Goal: Check status: Check status

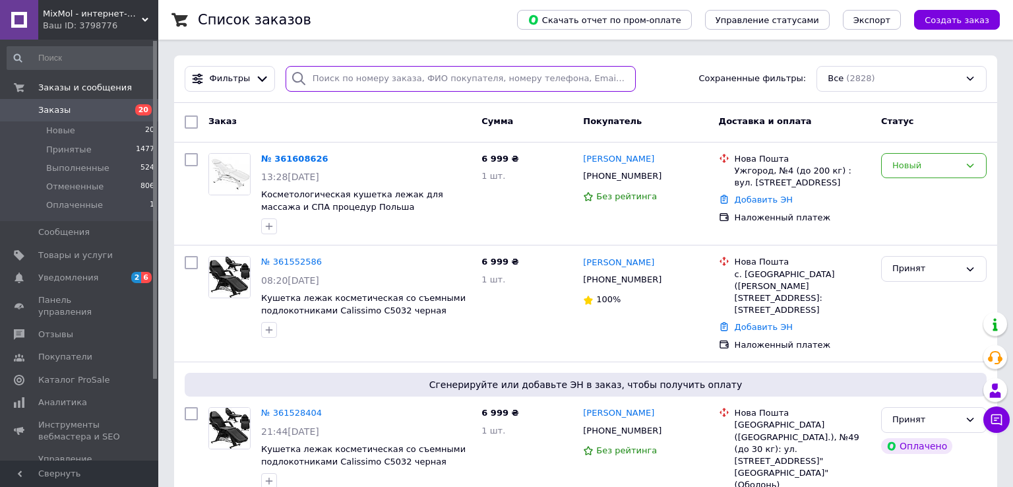
click at [463, 74] on input "search" at bounding box center [460, 79] width 351 height 26
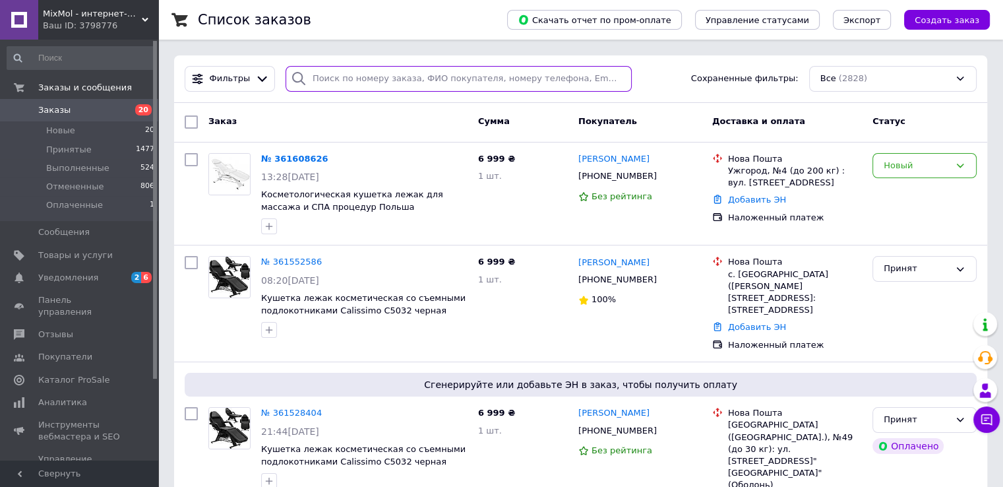
paste input "361120339"
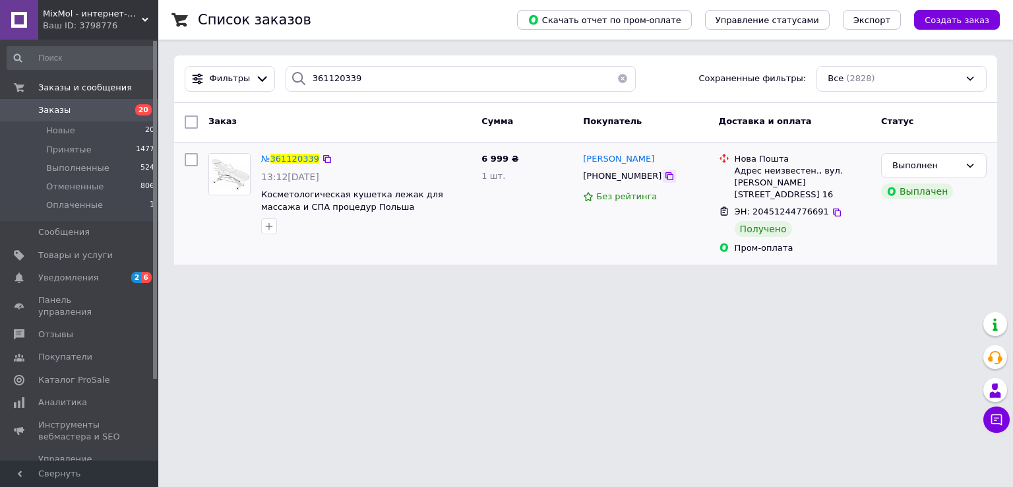
click at [664, 177] on icon at bounding box center [669, 176] width 11 height 11
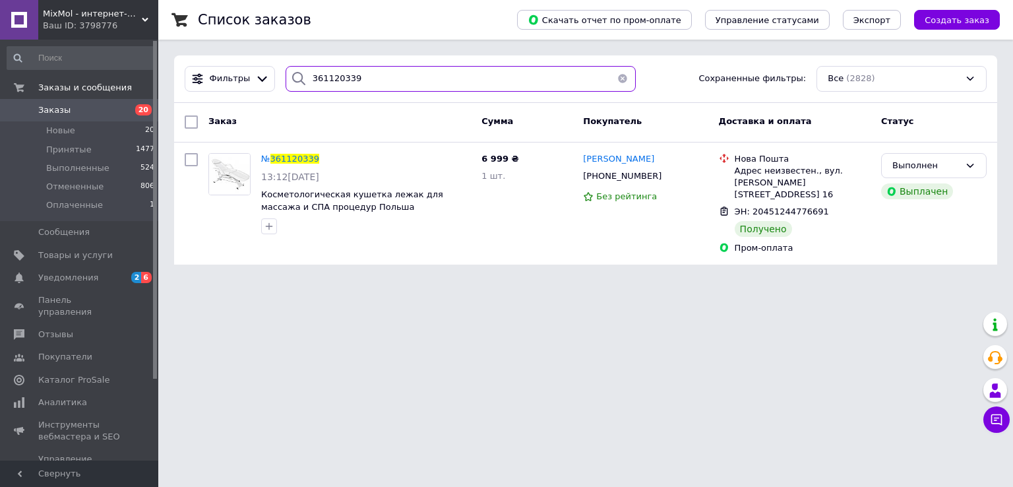
click at [463, 76] on input "361120339" at bounding box center [460, 79] width 351 height 26
paste input "10146"
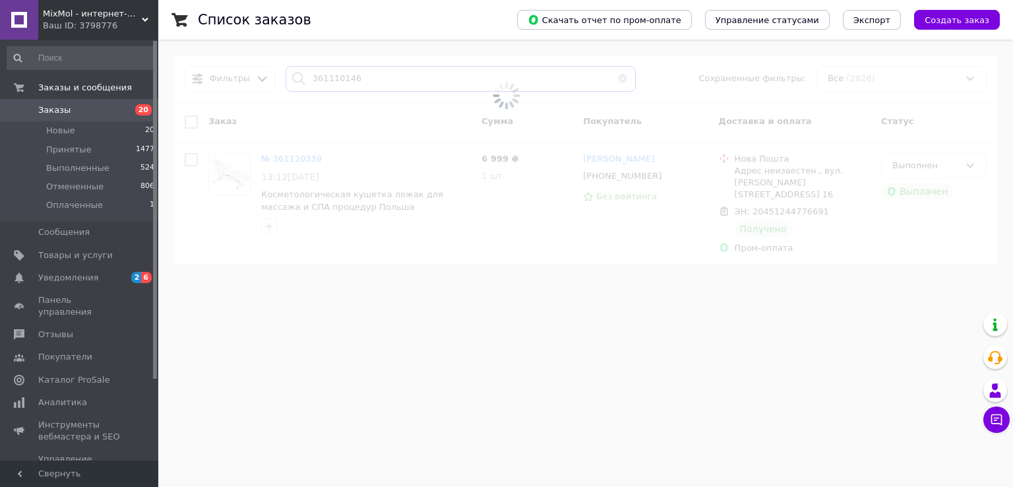
type input "361110146"
click at [120, 27] on div "Ваш ID: 3798776" at bounding box center [100, 26] width 115 height 12
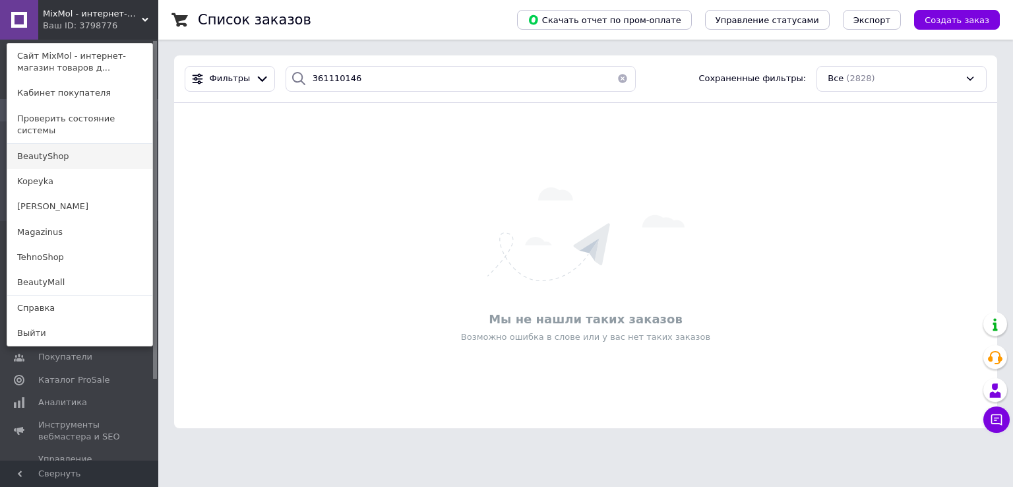
click at [106, 145] on link "BeautyShop" at bounding box center [79, 156] width 145 height 25
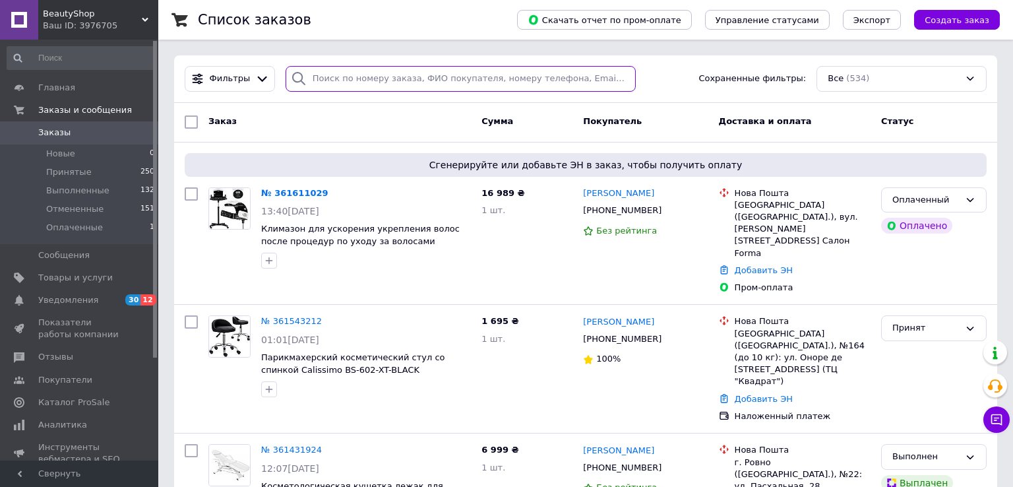
click at [447, 79] on input "search" at bounding box center [460, 79] width 351 height 26
paste input "361110146"
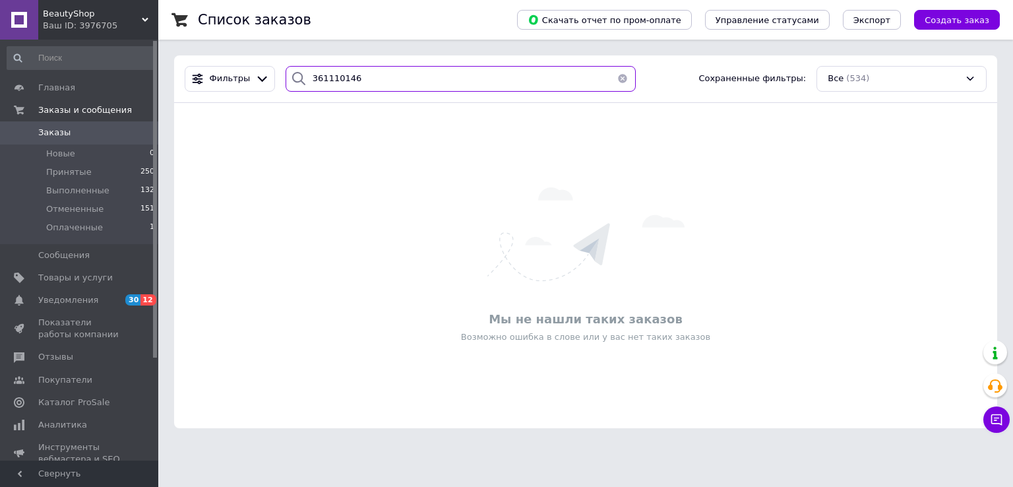
type input "361110146"
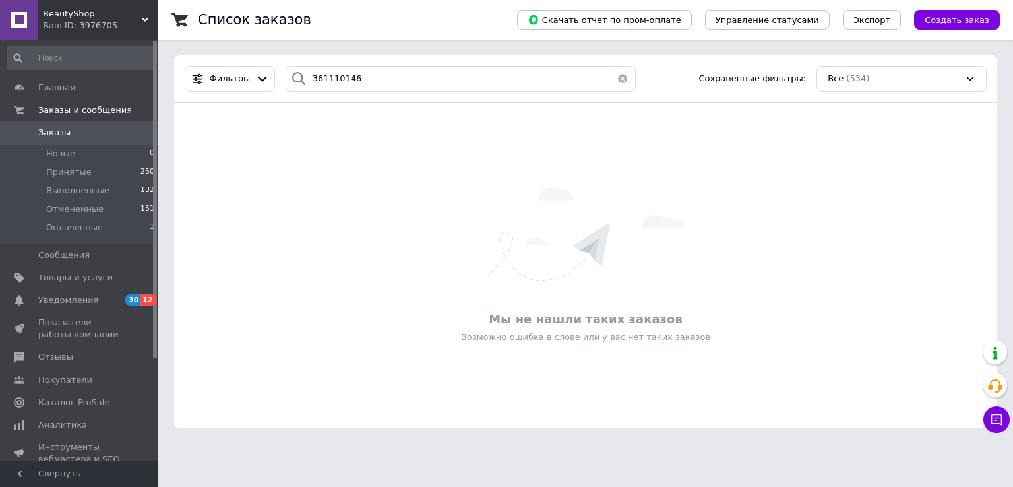
click at [116, 15] on span "BeautyShop" at bounding box center [92, 14] width 99 height 12
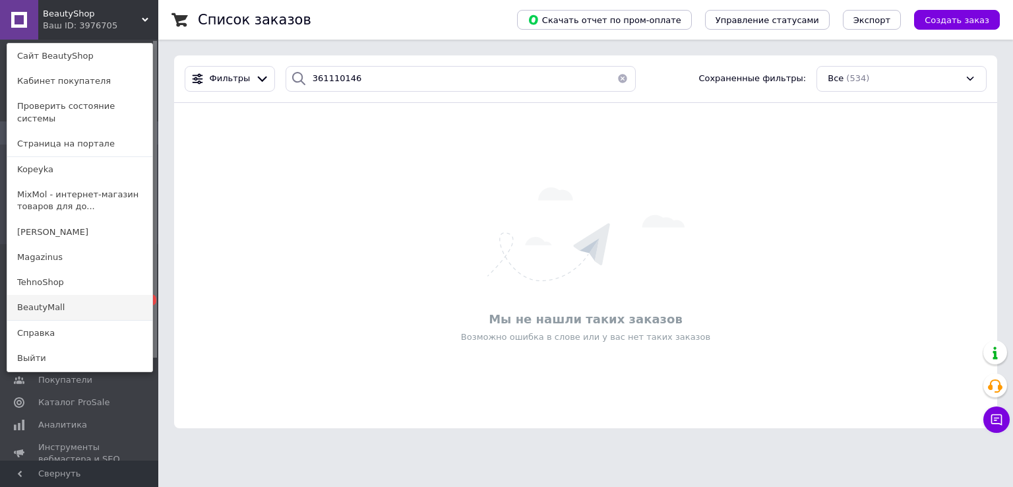
click at [95, 297] on link "BeautyMall" at bounding box center [79, 307] width 145 height 25
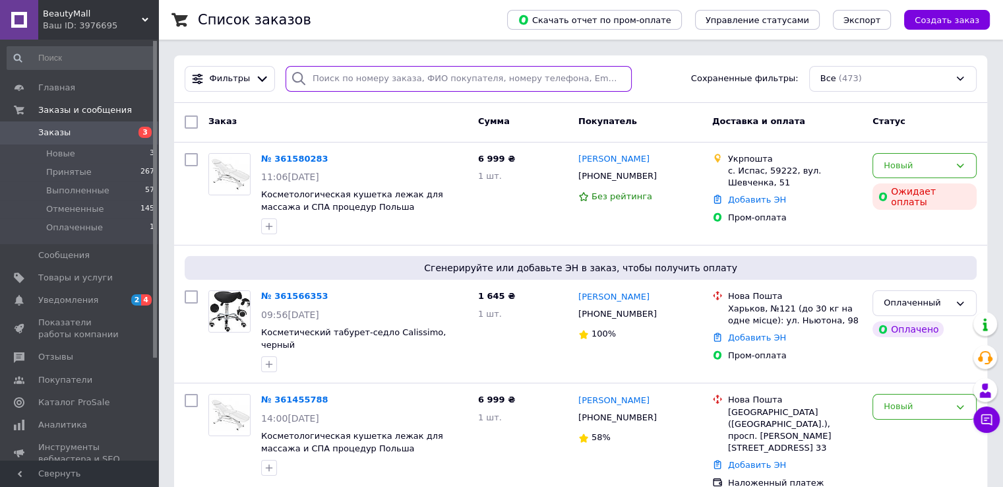
click at [432, 76] on input "search" at bounding box center [458, 79] width 346 height 26
paste input "361110146"
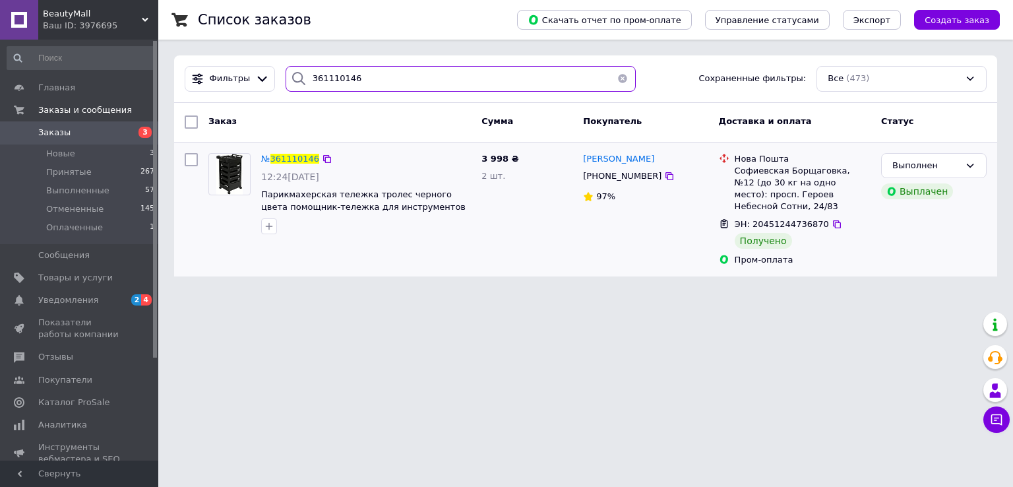
type input "361110146"
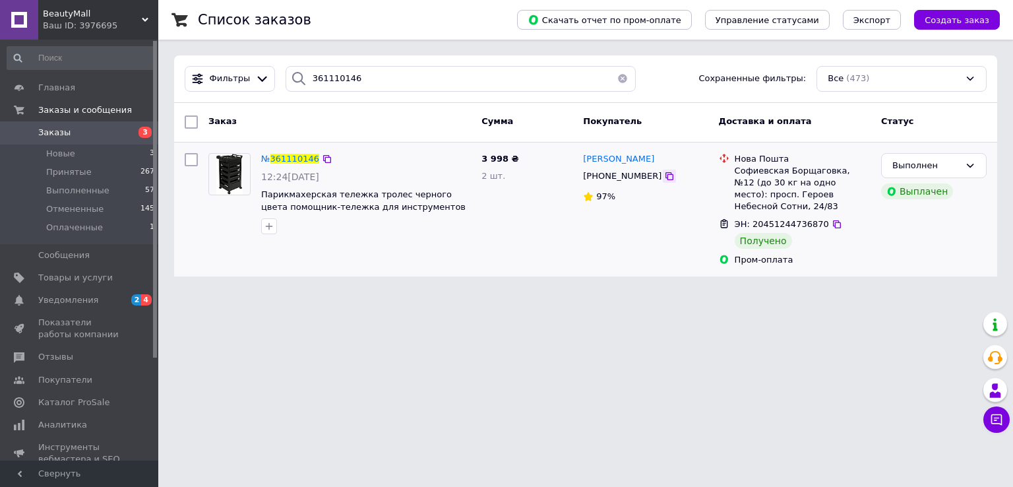
click at [664, 174] on icon at bounding box center [669, 176] width 11 height 11
click at [76, 131] on span "Заказы" at bounding box center [80, 133] width 84 height 12
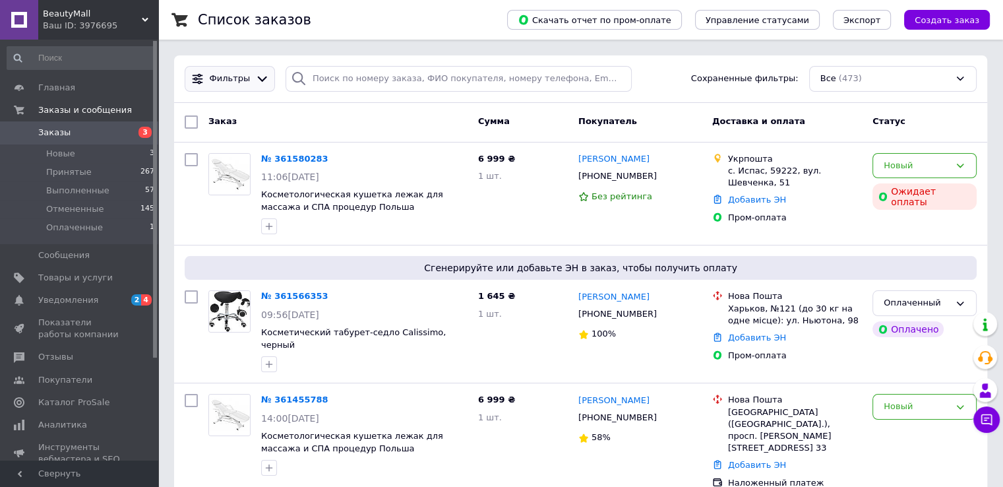
click at [241, 80] on span "Фильтры" at bounding box center [230, 79] width 41 height 13
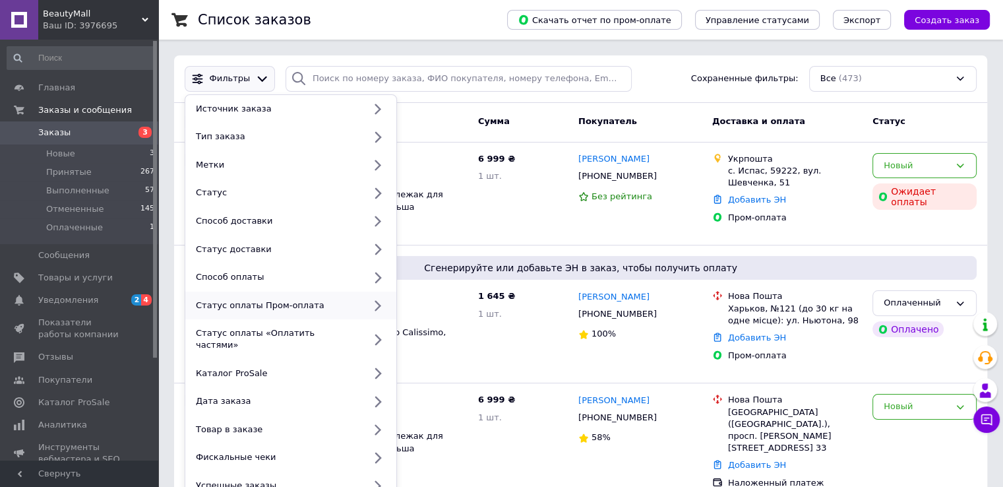
click at [361, 307] on div "Статус оплаты Пром-оплата" at bounding box center [277, 305] width 173 height 12
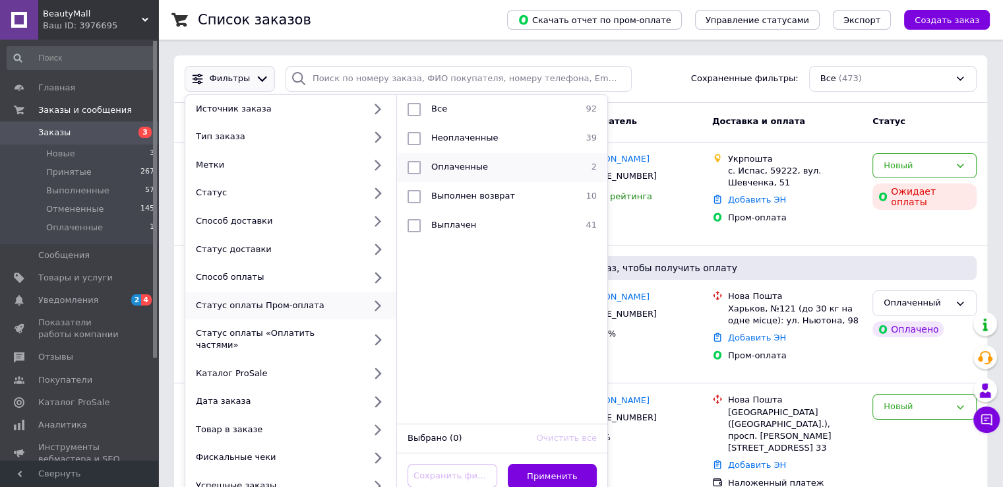
click at [534, 175] on li "Оплаченные 2" at bounding box center [502, 167] width 210 height 29
checkbox input "true"
click at [581, 465] on button "Применить" at bounding box center [553, 476] width 90 height 26
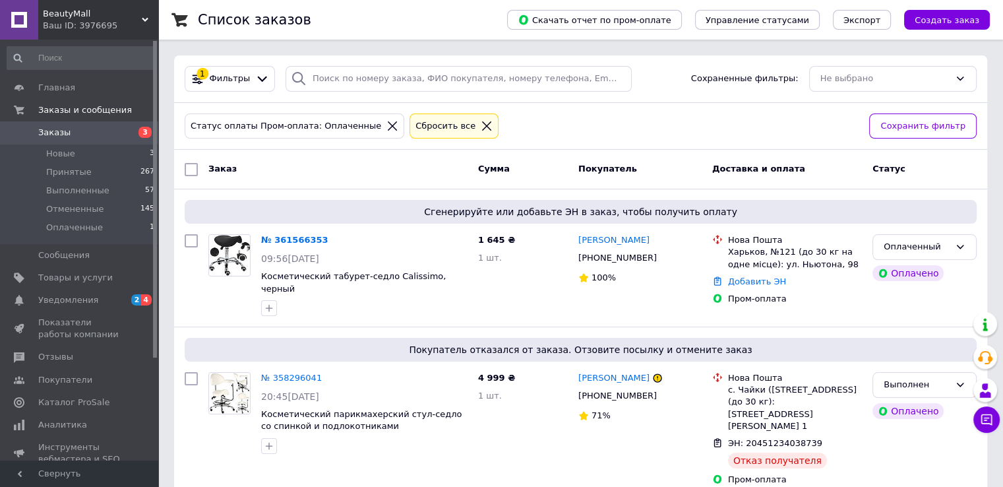
click at [434, 124] on div "Сбросить все" at bounding box center [445, 126] width 65 height 14
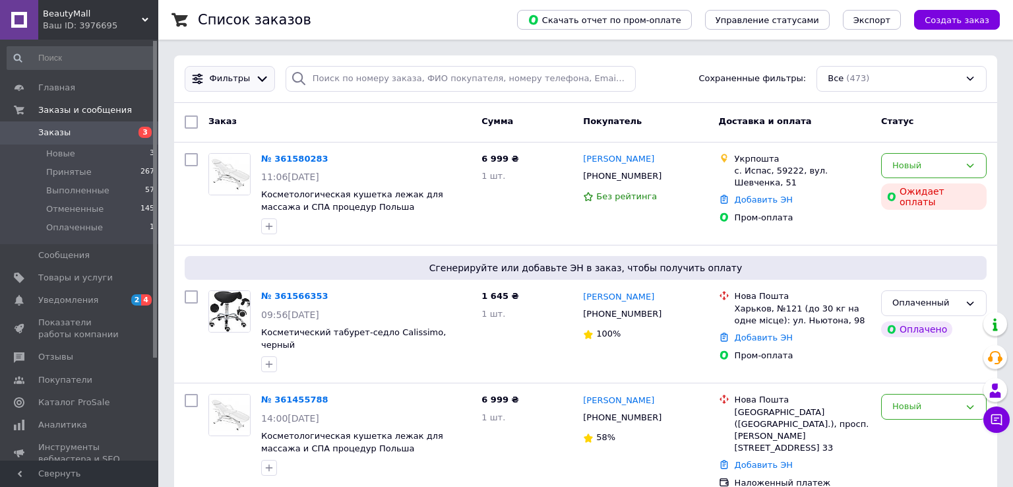
click at [255, 78] on icon at bounding box center [262, 79] width 14 height 14
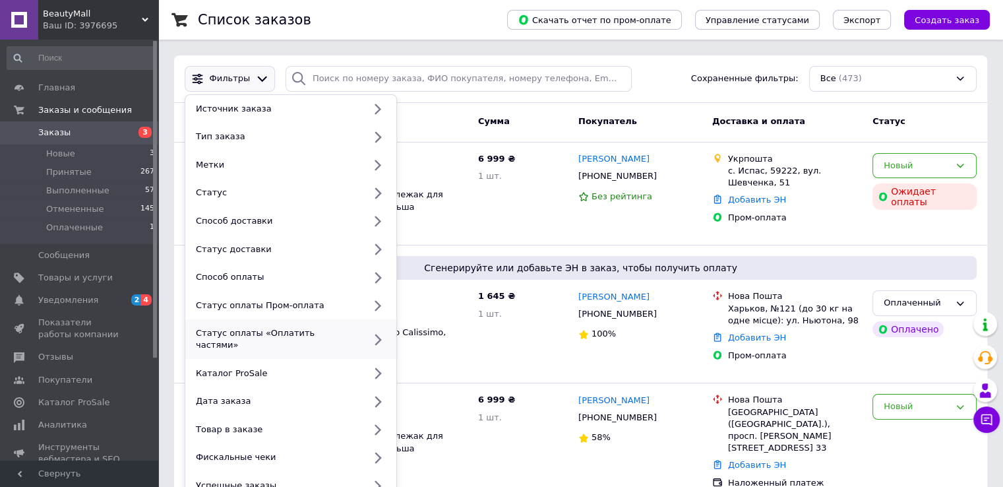
click at [348, 339] on div "Статус оплаты «Оплатить частями»" at bounding box center [290, 339] width 211 height 40
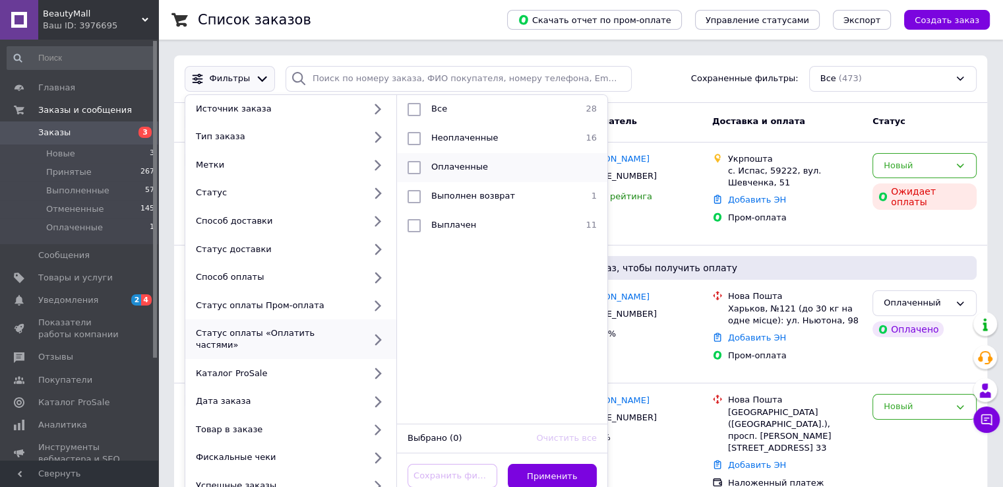
click at [517, 171] on div "Оплаченные" at bounding box center [500, 167] width 149 height 13
checkbox input "true"
click at [84, 13] on span "BeautyMall" at bounding box center [92, 14] width 99 height 12
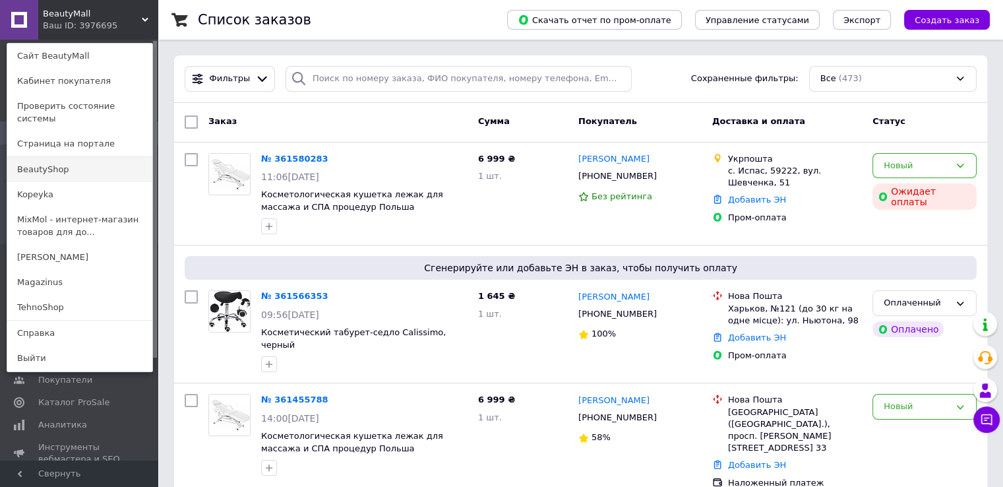
click at [108, 163] on link "BeautyShop" at bounding box center [79, 169] width 145 height 25
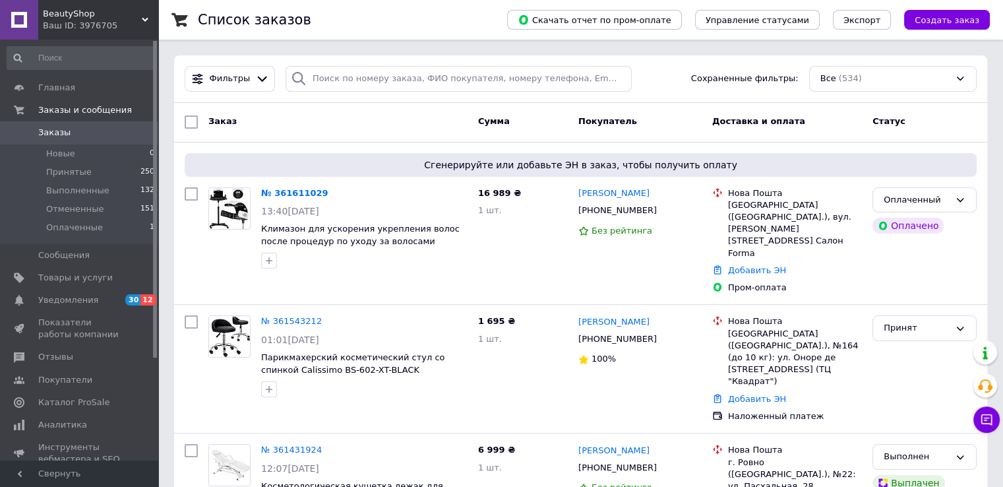
click at [264, 104] on div "Заказ Сумма Покупатель Доставка и оплата Статус" at bounding box center [580, 123] width 813 height 40
click at [255, 81] on icon at bounding box center [262, 79] width 14 height 14
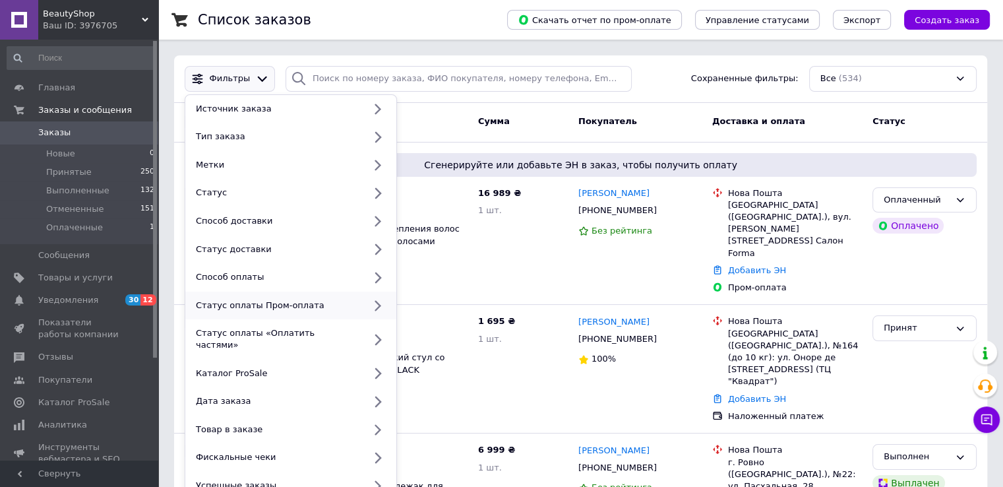
click at [332, 306] on div "Статус оплаты Пром-оплата" at bounding box center [277, 305] width 173 height 12
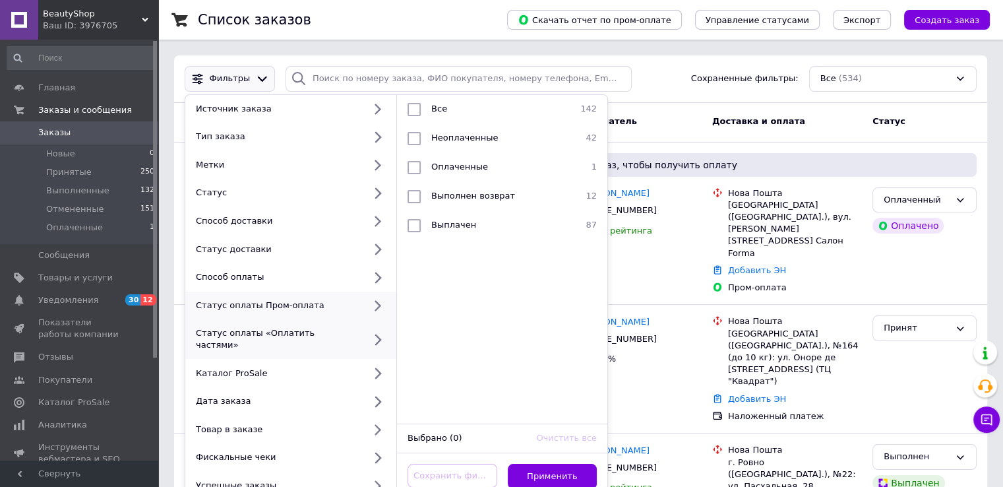
click at [340, 331] on div "Статус оплаты «Оплатить частями»" at bounding box center [277, 339] width 173 height 24
click at [372, 339] on icon at bounding box center [377, 339] width 16 height 16
click at [545, 161] on div "Оплаченные" at bounding box center [500, 167] width 149 height 13
checkbox input "true"
click at [551, 463] on button "Применить" at bounding box center [553, 476] width 90 height 26
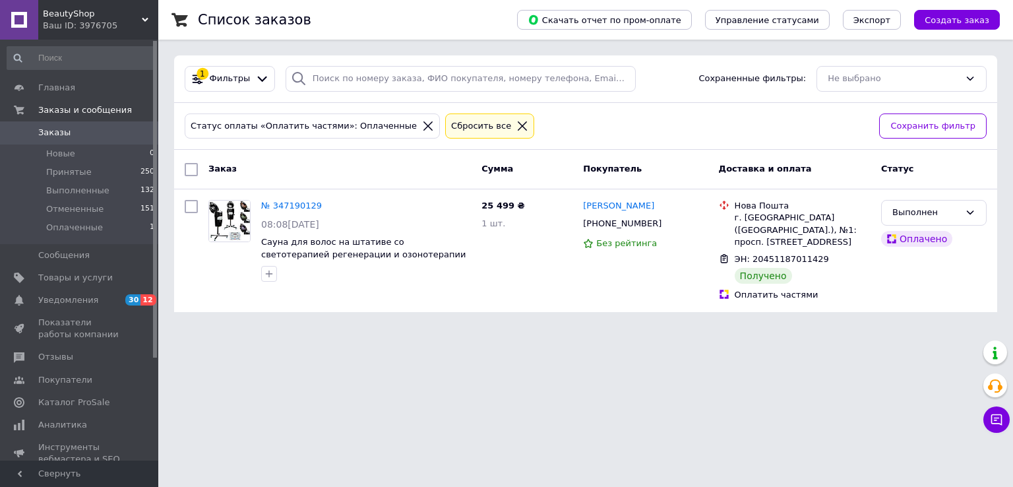
click at [479, 117] on div "Сбросить все" at bounding box center [489, 126] width 89 height 26
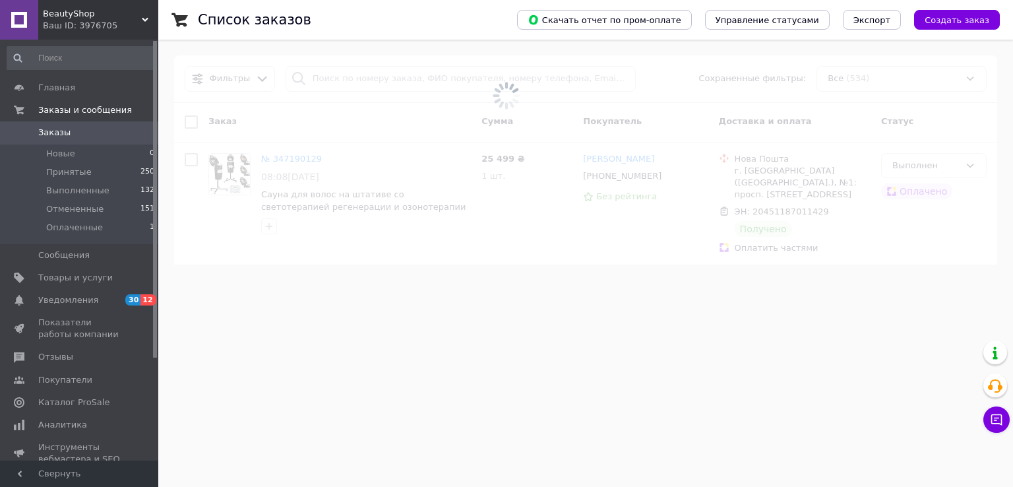
click at [61, 8] on span "BeautyShop" at bounding box center [92, 14] width 99 height 12
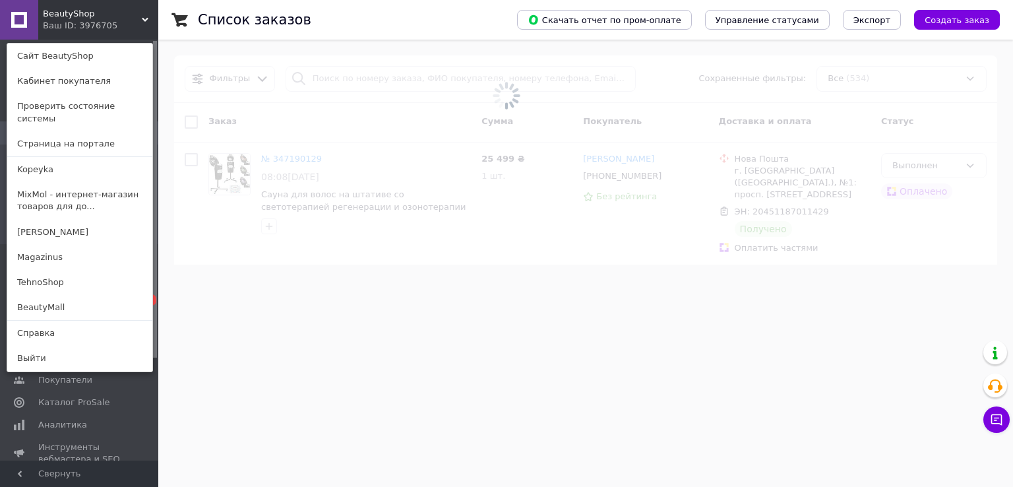
click at [116, 189] on link "MixMol - интернет-магазин товаров для до..." at bounding box center [79, 200] width 145 height 37
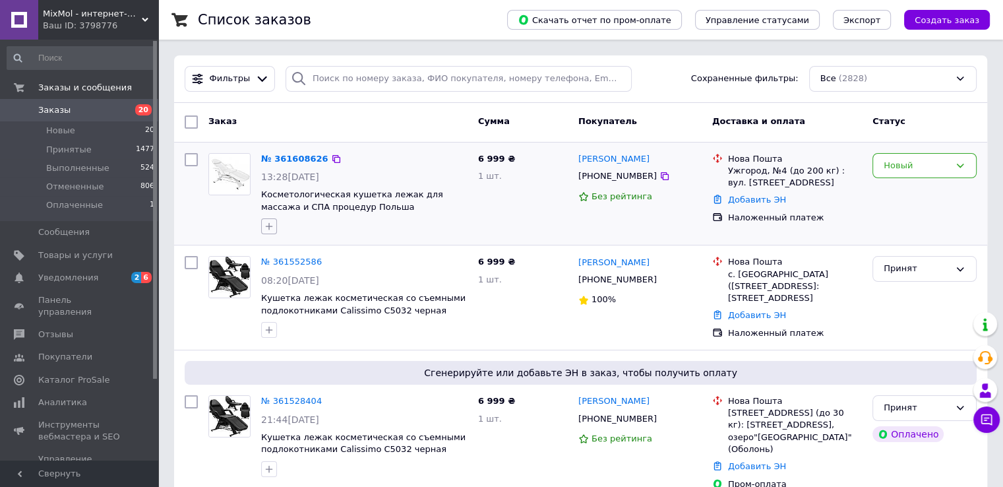
click at [266, 76] on div "Фильтры" at bounding box center [230, 79] width 90 height 26
click at [255, 80] on icon at bounding box center [262, 79] width 14 height 14
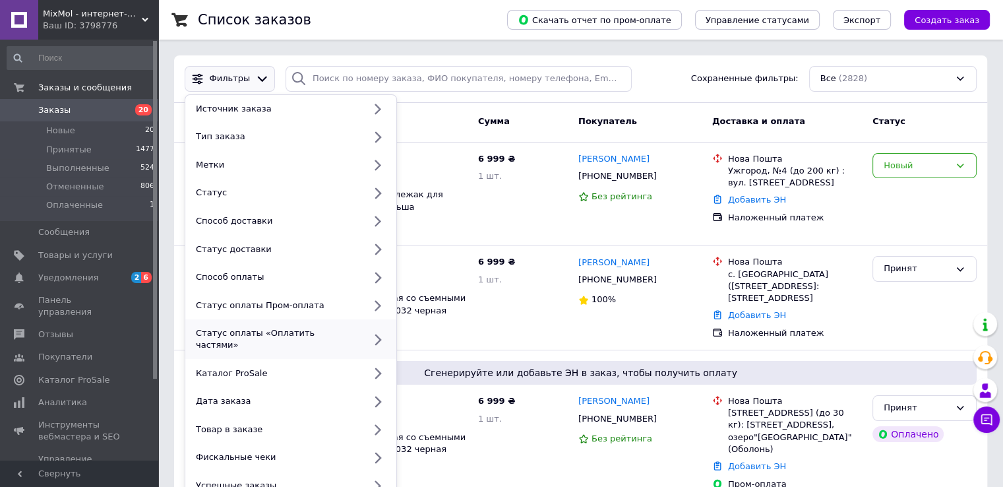
click at [340, 342] on div "Статус оплаты «Оплатить частями»" at bounding box center [290, 339] width 211 height 40
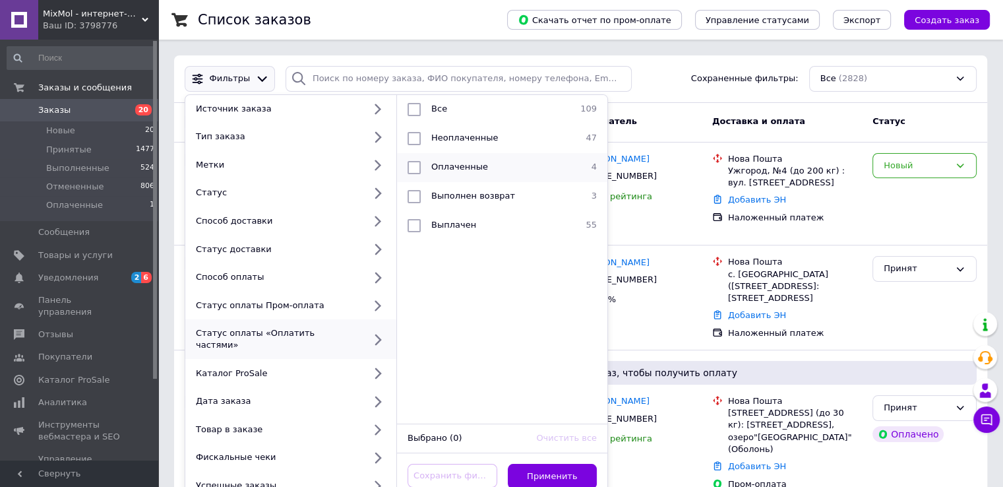
click at [531, 169] on div "Оплаченные" at bounding box center [500, 167] width 149 height 13
checkbox input "true"
click at [545, 463] on button "Применить" at bounding box center [553, 476] width 90 height 26
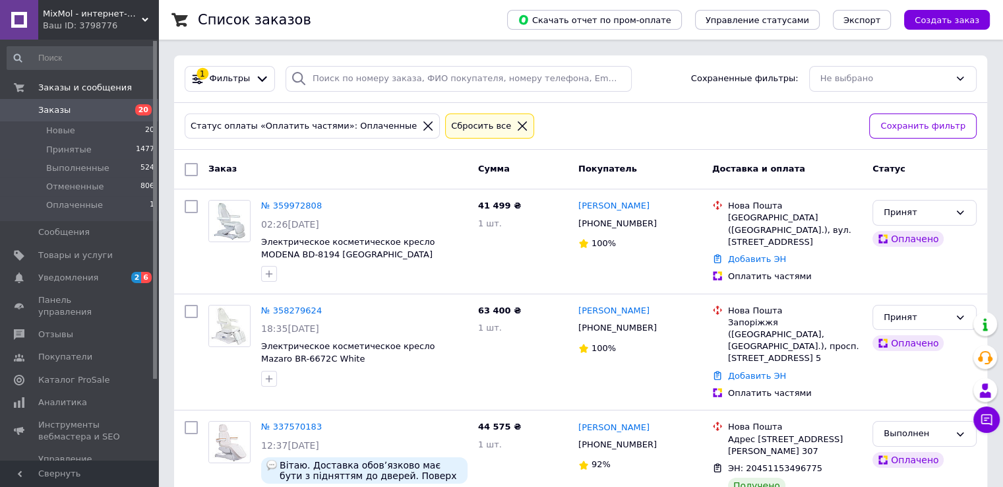
click at [516, 127] on icon at bounding box center [522, 126] width 12 height 12
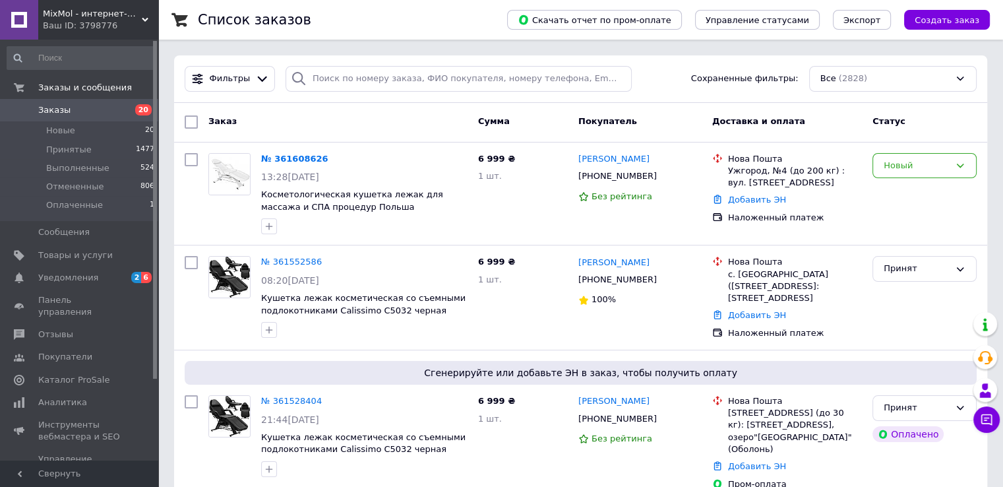
click at [272, 81] on div "Фильтры" at bounding box center [229, 79] width 101 height 26
click at [252, 78] on div at bounding box center [261, 79] width 19 height 14
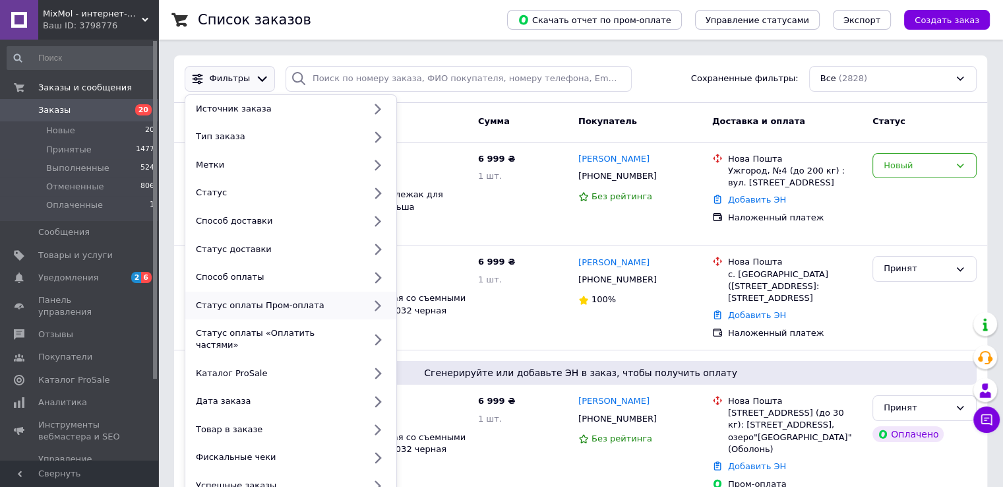
click at [356, 307] on div "Статус оплаты Пром-оплата" at bounding box center [277, 305] width 173 height 12
click at [368, 309] on div at bounding box center [377, 305] width 27 height 13
click at [374, 307] on icon at bounding box center [377, 305] width 16 height 16
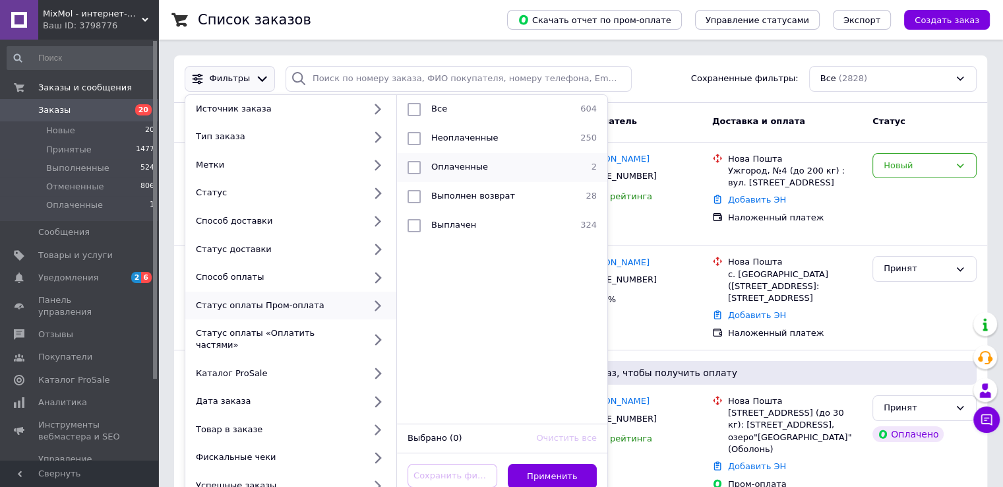
click at [527, 163] on div "Оплаченные" at bounding box center [500, 167] width 149 height 13
checkbox input "true"
click at [559, 463] on button "Применить" at bounding box center [553, 476] width 90 height 26
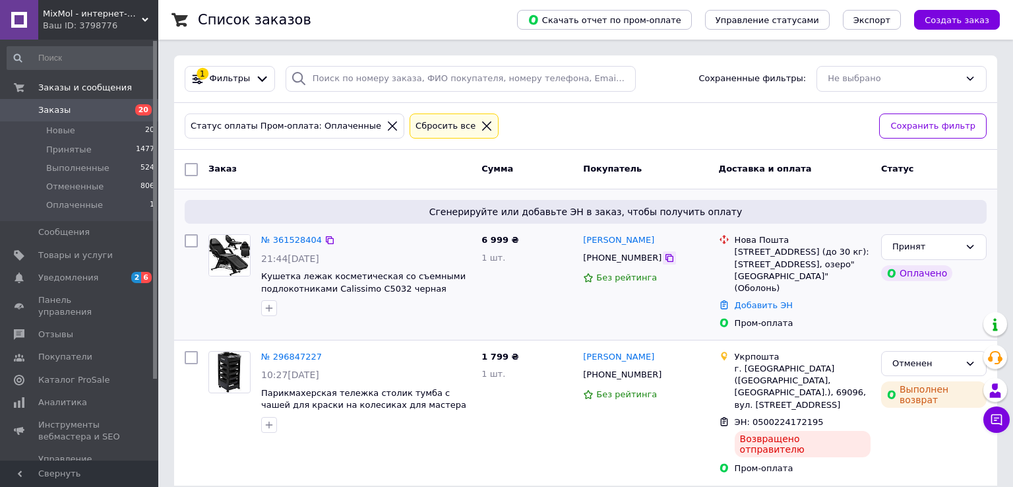
click at [664, 258] on icon at bounding box center [669, 257] width 11 height 11
click at [301, 237] on link "№ 361528404" at bounding box center [291, 240] width 61 height 10
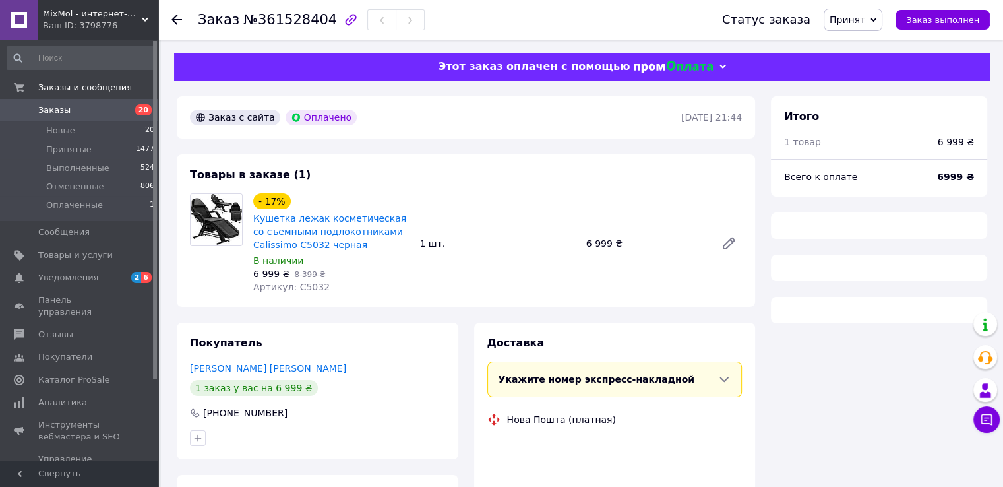
scroll to position [128, 0]
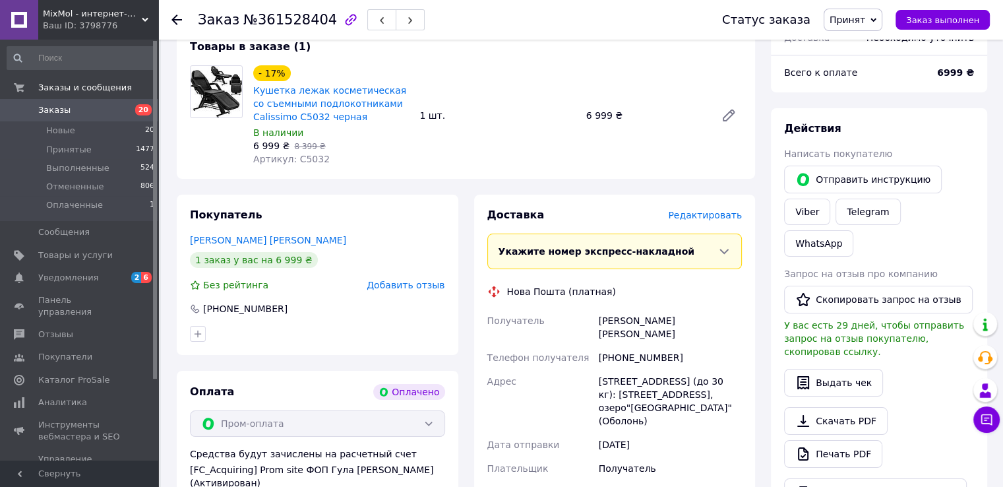
click at [646, 345] on div "[PHONE_NUMBER]" at bounding box center [670, 357] width 148 height 24
copy div "380666501600"
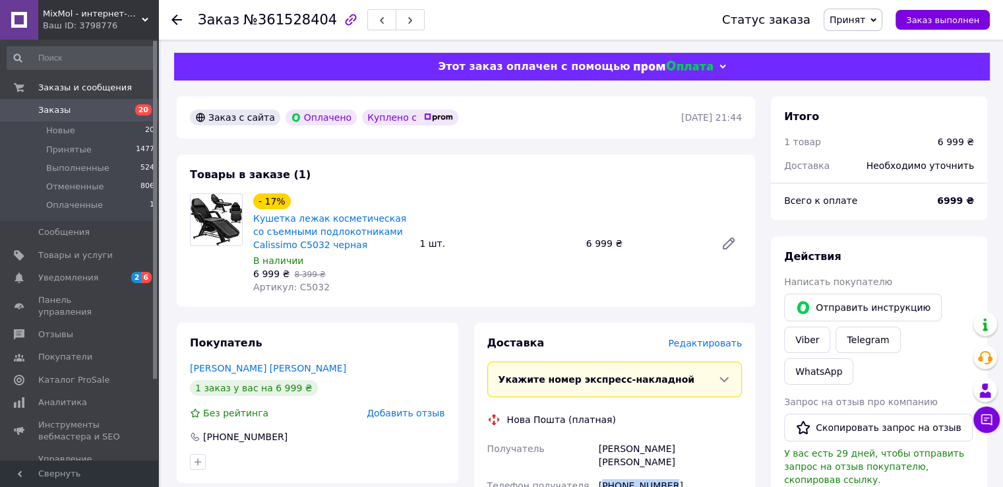
click at [74, 106] on span "Заказы" at bounding box center [80, 110] width 84 height 12
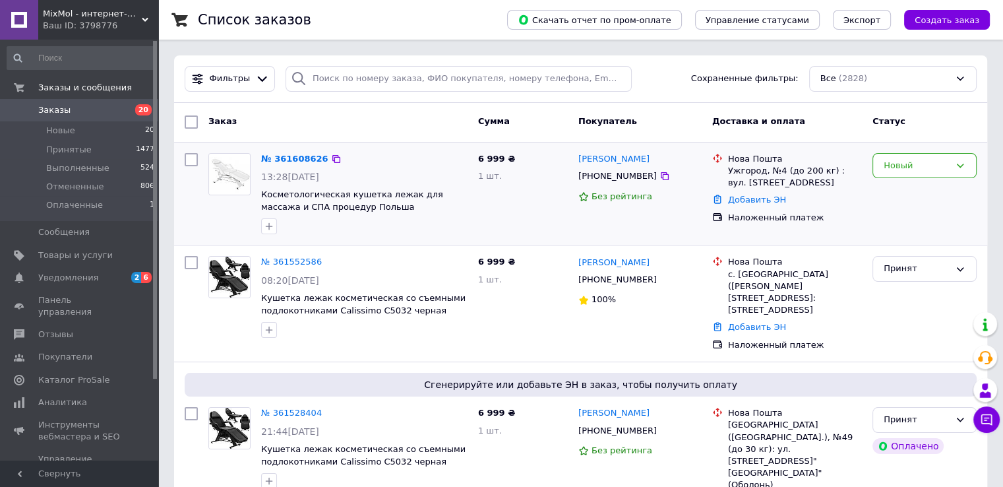
click at [970, 226] on div "Новый" at bounding box center [924, 194] width 115 height 92
